Goal: Navigation & Orientation: Find specific page/section

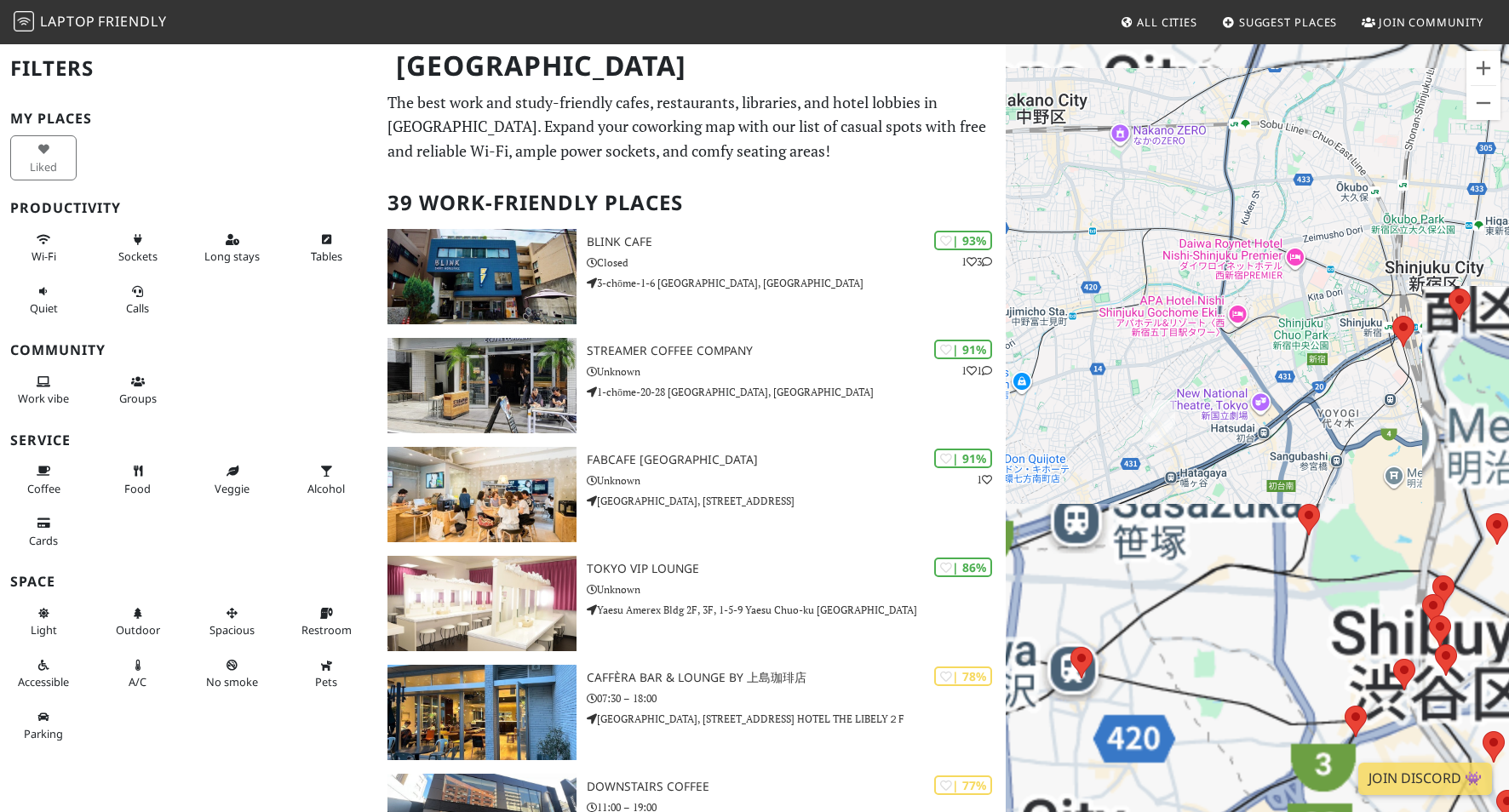
drag, startPoint x: 1331, startPoint y: 600, endPoint x: 1258, endPoint y: 549, distance: 89.1
click at [1258, 550] on div "To navigate, press the arrow keys." at bounding box center [1258, 448] width 503 height 812
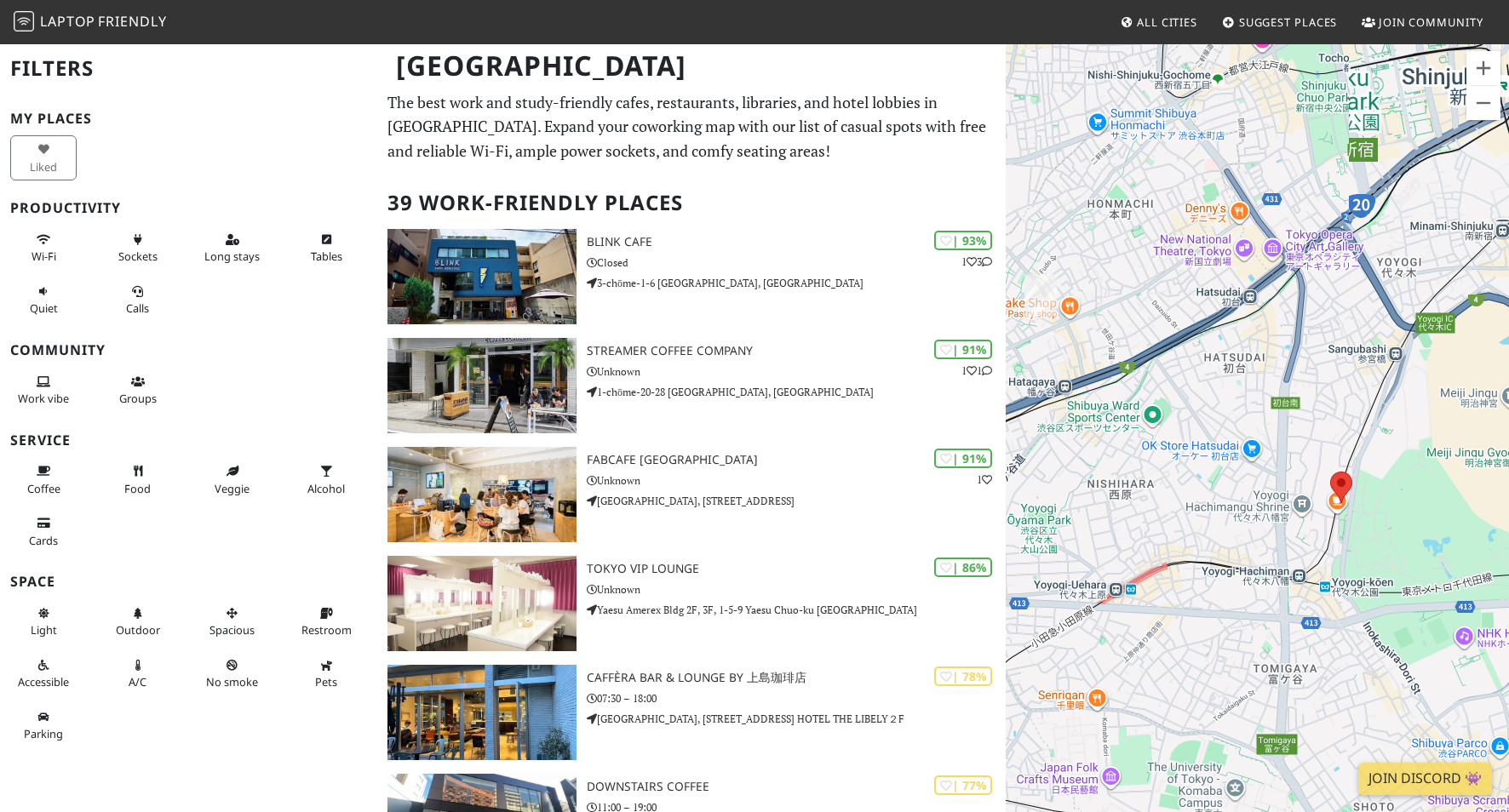
click at [1343, 506] on div "To navigate, press the arrow keys." at bounding box center [1258, 448] width 503 height 812
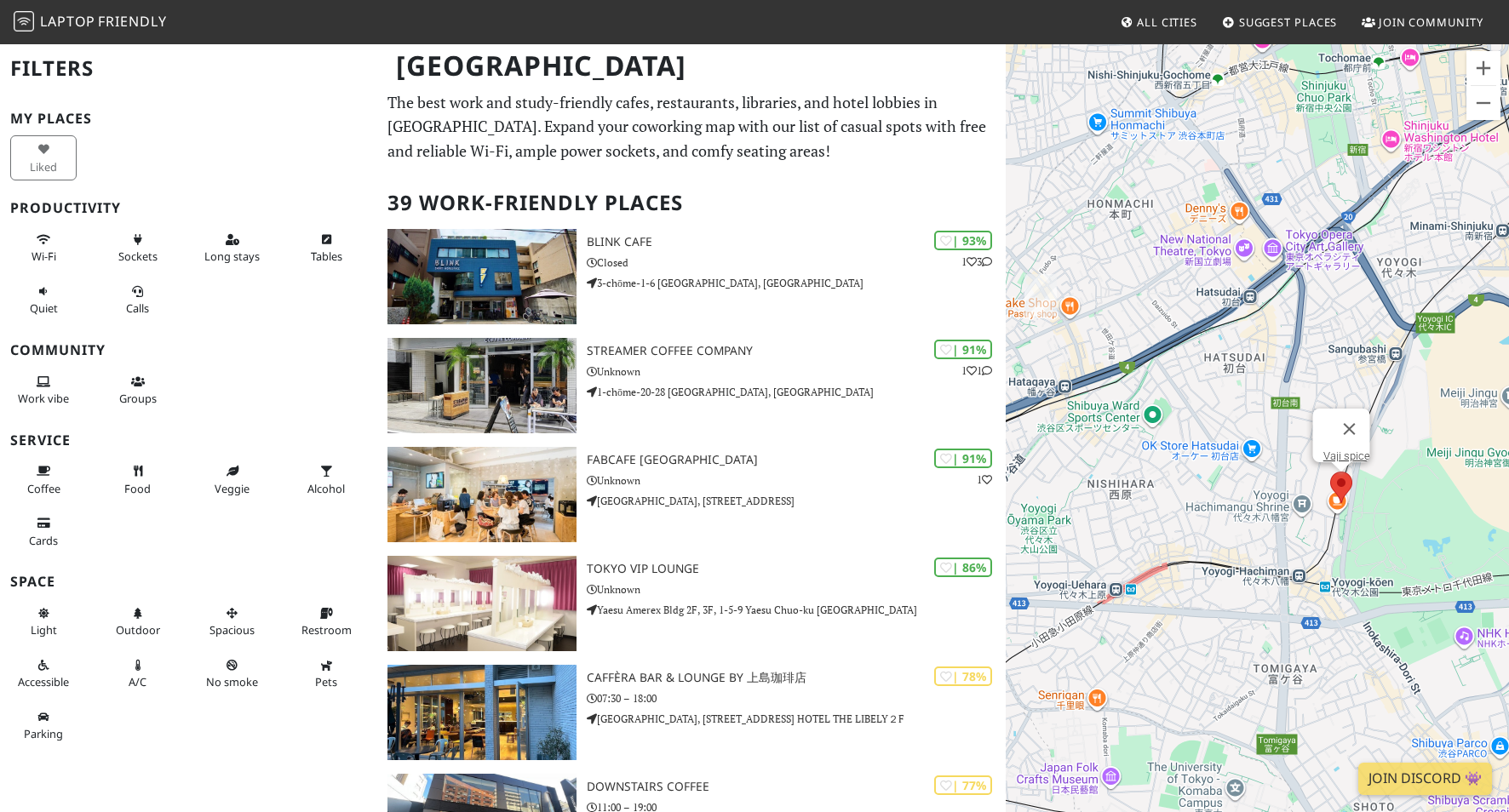
click at [1330, 472] on area at bounding box center [1330, 472] width 0 height 0
click at [1332, 449] on link "Vaji spice" at bounding box center [1346, 455] width 47 height 12
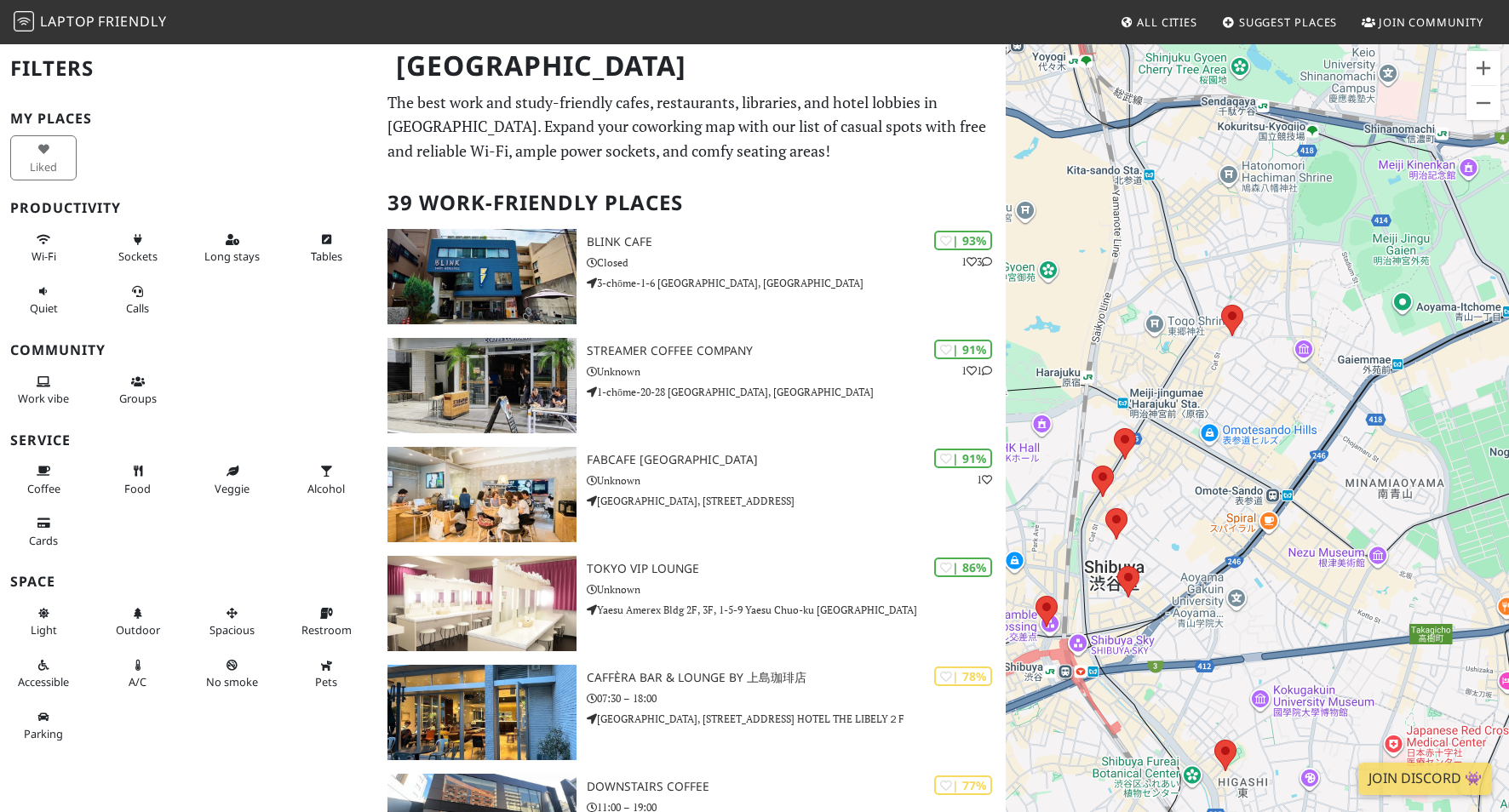
drag, startPoint x: 1157, startPoint y: 631, endPoint x: 1395, endPoint y: 504, distance: 269.8
click at [1393, 509] on div "To navigate, press the arrow keys. Vaji spice" at bounding box center [1258, 448] width 503 height 812
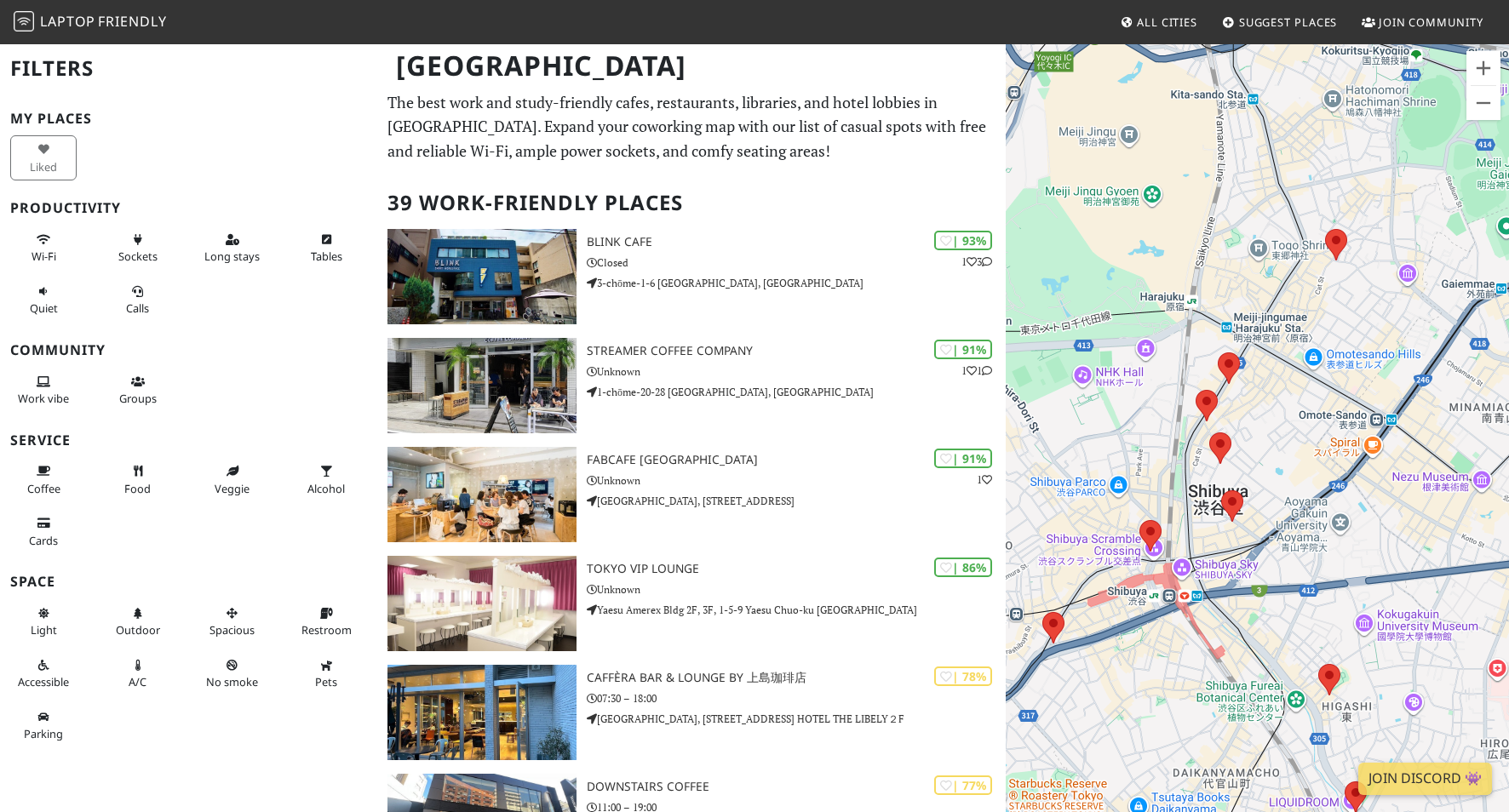
drag, startPoint x: 1283, startPoint y: 560, endPoint x: 1525, endPoint y: 502, distance: 248.9
click at [1508, 502] on html "Laptop Friendly All Cities Suggest Places Join Community Tokyo Filters My Place…" at bounding box center [754, 406] width 1509 height 812
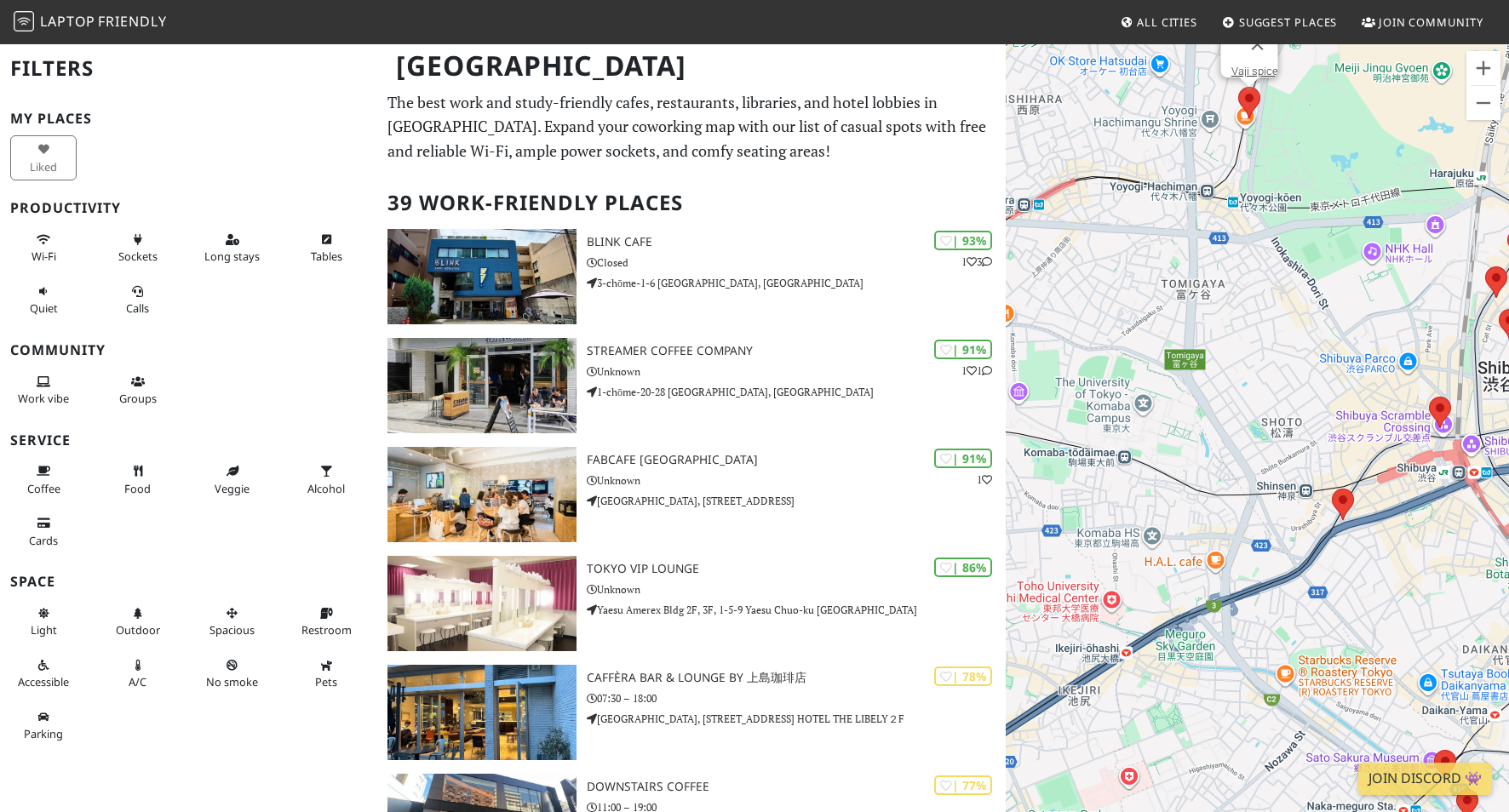
drag, startPoint x: 1168, startPoint y: 547, endPoint x: 1224, endPoint y: 477, distance: 89.6
click at [1217, 478] on div "To navigate, press the arrow keys. Vaji spice" at bounding box center [1258, 448] width 503 height 812
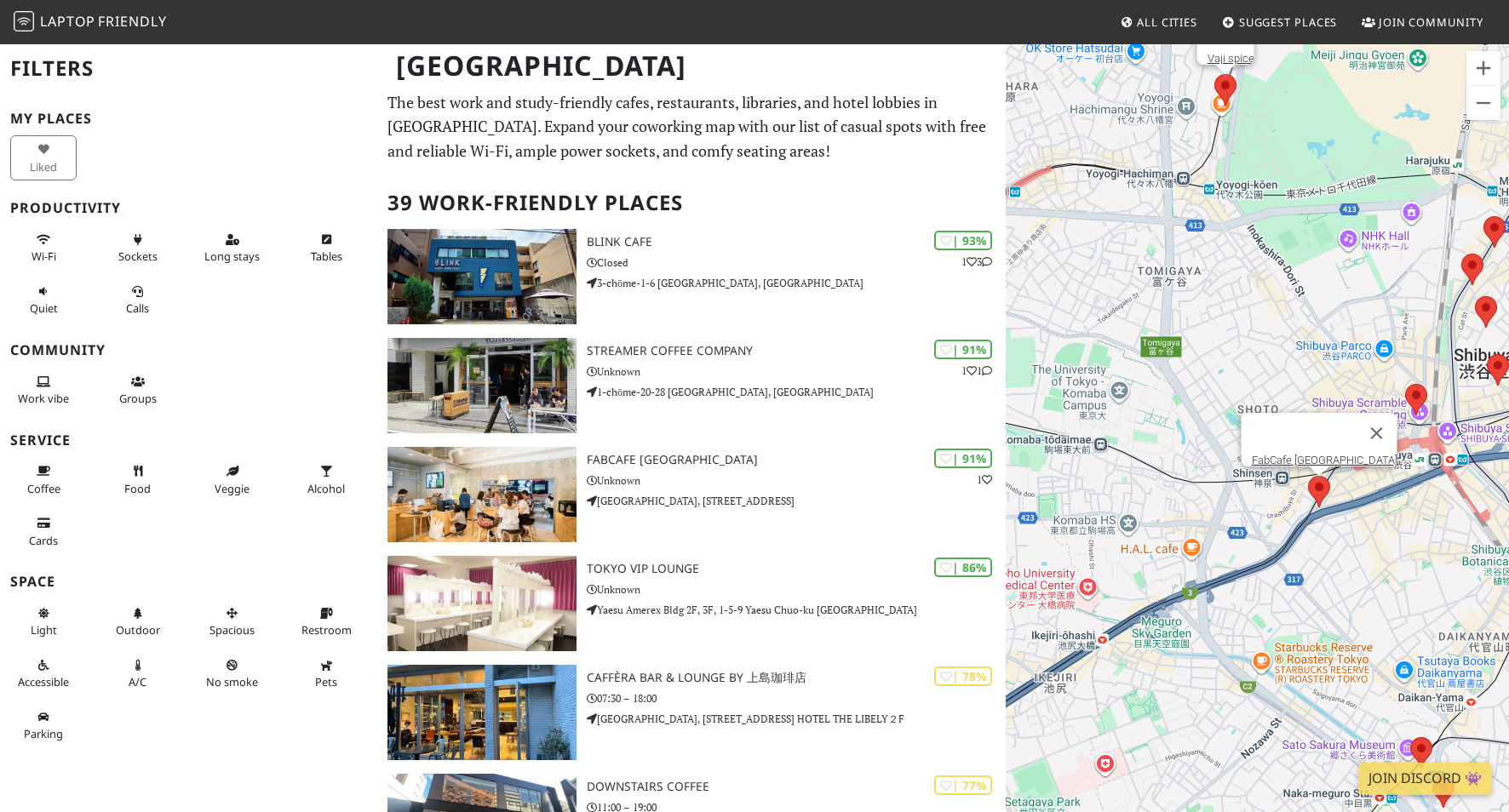
click at [1308, 476] on area at bounding box center [1308, 476] width 0 height 0
click at [1317, 454] on link "FabCafe Tokyo" at bounding box center [1324, 460] width 146 height 12
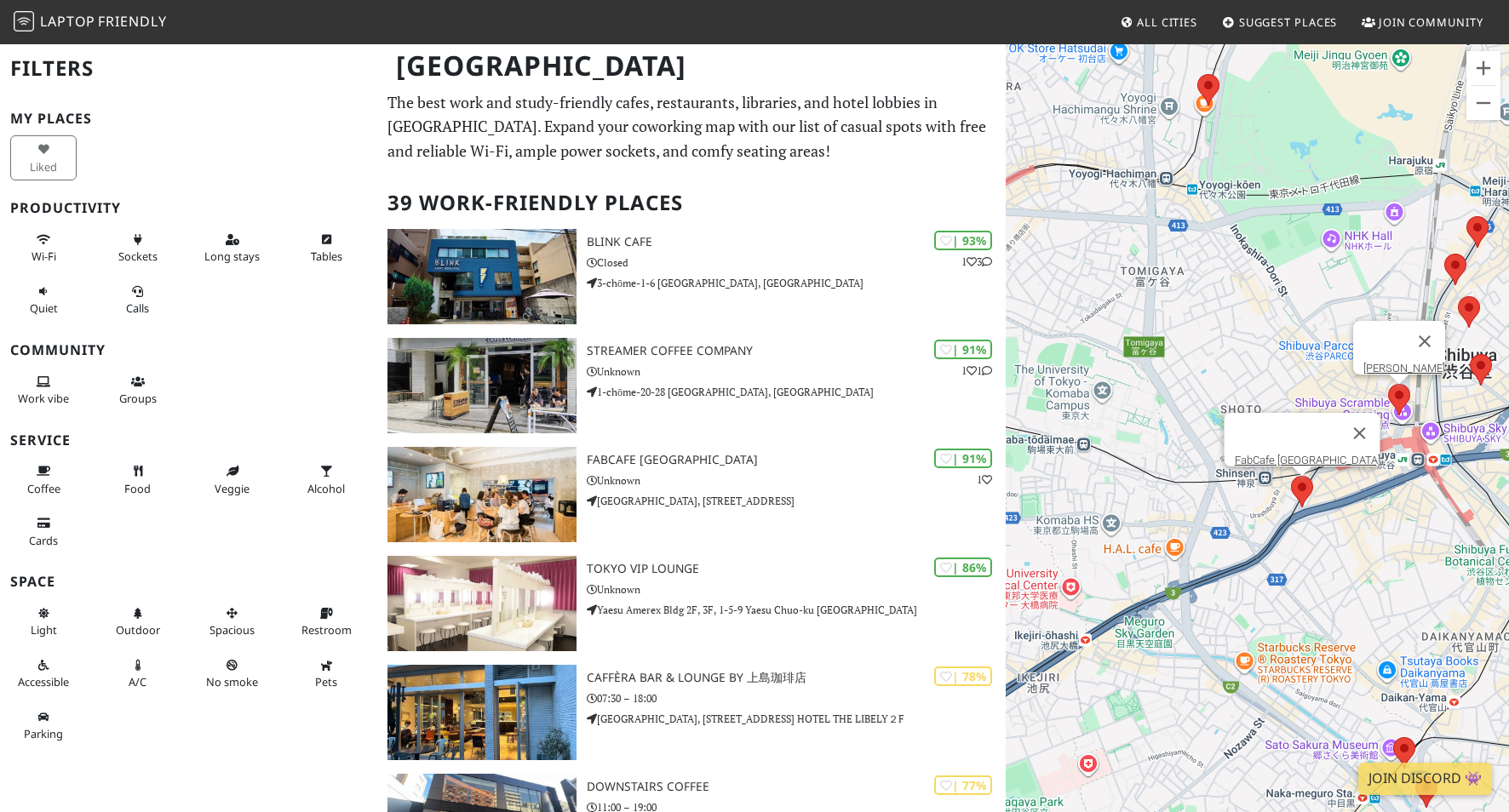
click at [1388, 384] on area at bounding box center [1388, 384] width 0 height 0
click at [1393, 362] on link "SHIBUYA TSUTAYA" at bounding box center [1403, 368] width 82 height 12
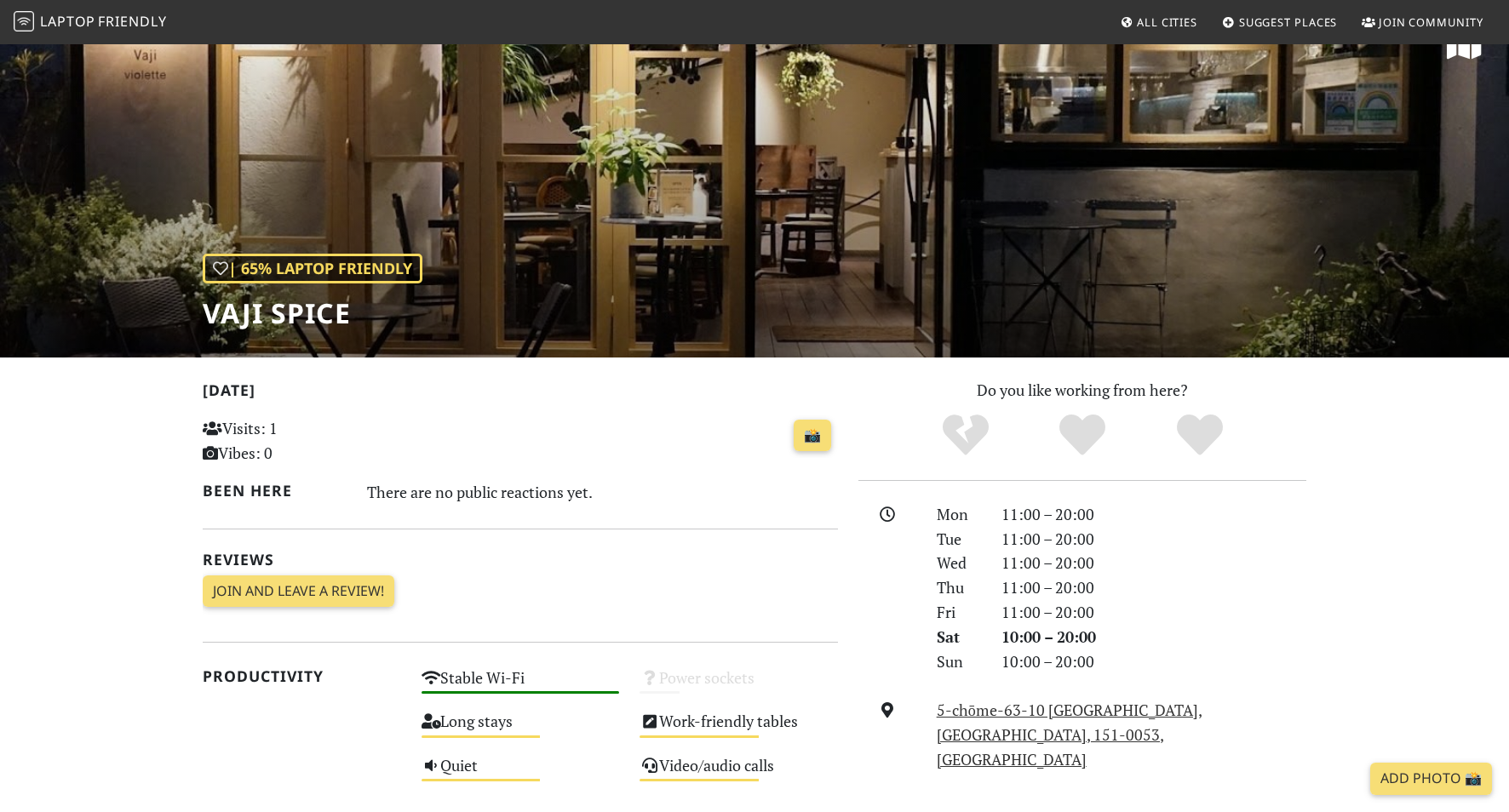
scroll to position [49, 0]
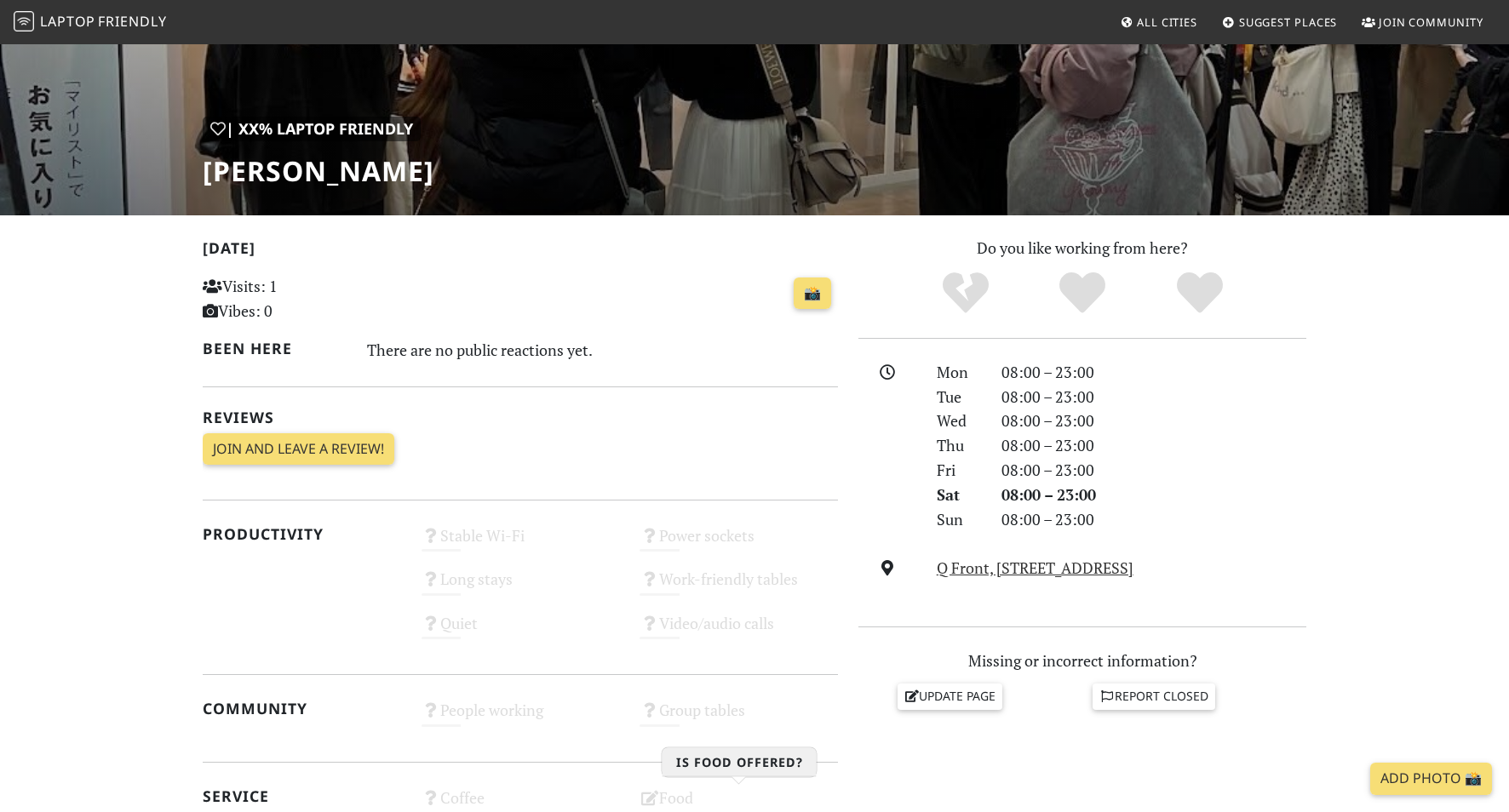
scroll to position [183, 0]
